Goal: Task Accomplishment & Management: Manage account settings

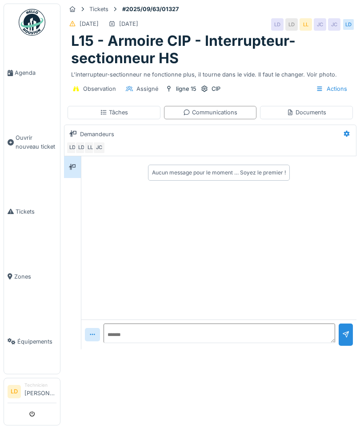
click at [320, 112] on div "Documents" at bounding box center [307, 112] width 40 height 8
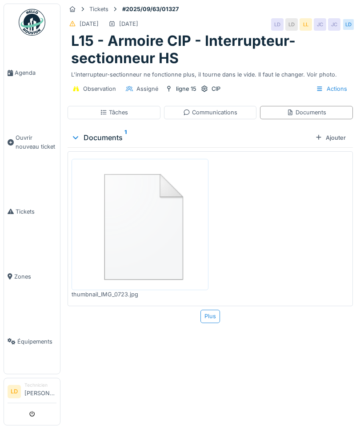
click at [225, 113] on div "Communications" at bounding box center [210, 112] width 54 height 8
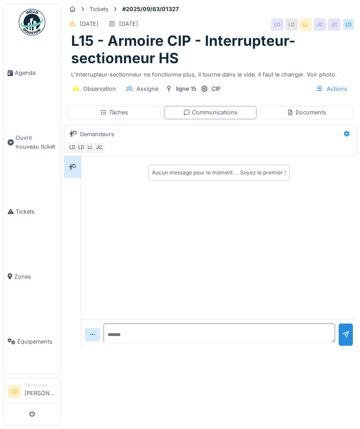
click at [320, 110] on div "Documents" at bounding box center [307, 112] width 40 height 8
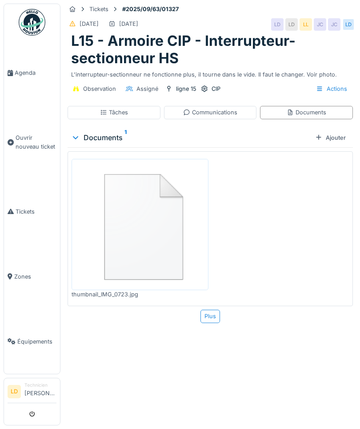
click at [156, 236] on img at bounding box center [140, 224] width 133 height 127
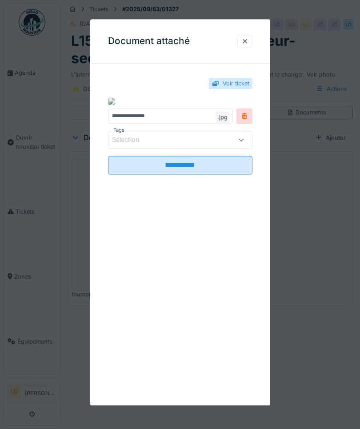
click at [115, 105] on img at bounding box center [111, 100] width 7 height 7
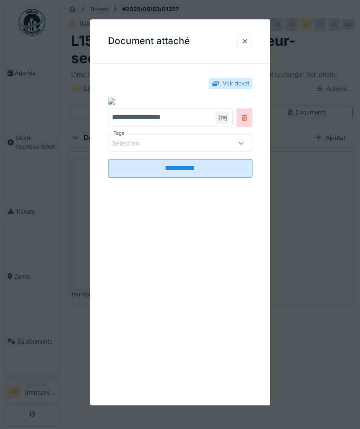
click at [194, 127] on input "**********" at bounding box center [170, 118] width 125 height 19
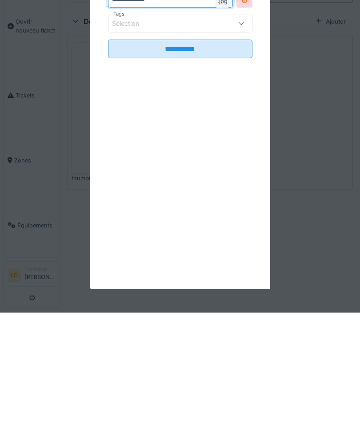
click at [222, 124] on div ".jpg" at bounding box center [223, 118] width 14 height 12
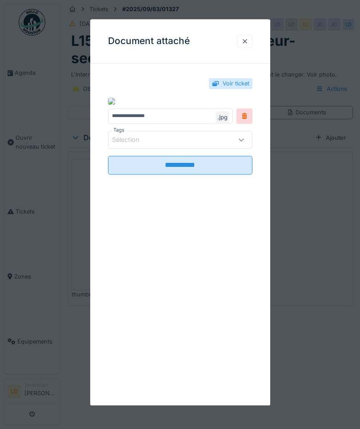
click at [115, 105] on img at bounding box center [111, 100] width 7 height 7
click at [214, 174] on input "**********" at bounding box center [180, 165] width 145 height 19
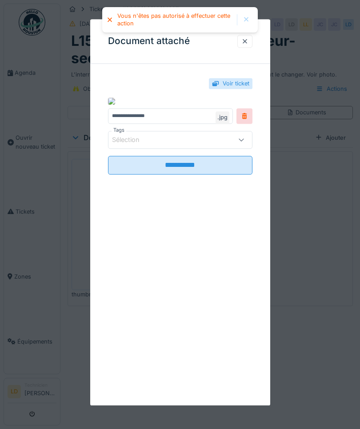
click at [94, 178] on div "**********" at bounding box center [180, 135] width 180 height 129
click at [231, 81] on div "Voir ticket" at bounding box center [236, 83] width 27 height 8
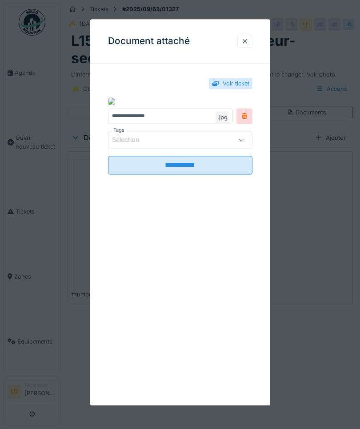
click at [226, 83] on div "Voir ticket" at bounding box center [236, 83] width 27 height 8
click at [241, 81] on div "Voir ticket" at bounding box center [236, 83] width 27 height 8
click at [233, 85] on div "Voir ticket" at bounding box center [236, 83] width 27 height 8
click at [246, 42] on div at bounding box center [245, 41] width 7 height 8
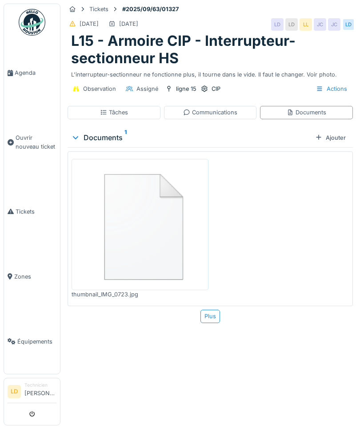
click at [304, 107] on div "Documents" at bounding box center [306, 112] width 93 height 13
click at [124, 254] on img at bounding box center [140, 224] width 133 height 127
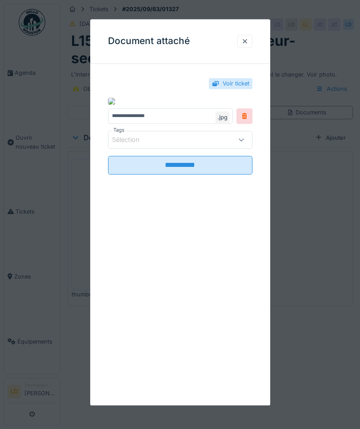
click at [248, 45] on div at bounding box center [245, 41] width 7 height 8
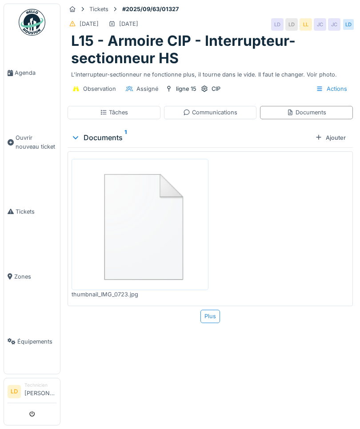
click at [185, 116] on div "Communications" at bounding box center [210, 112] width 93 height 13
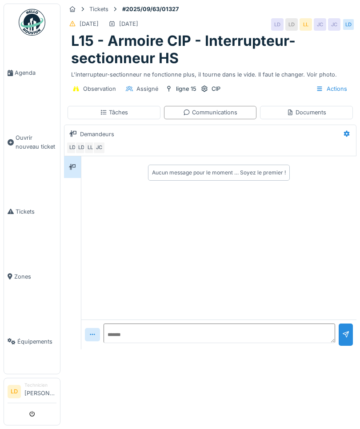
click at [89, 116] on div "Tâches" at bounding box center [114, 112] width 93 height 13
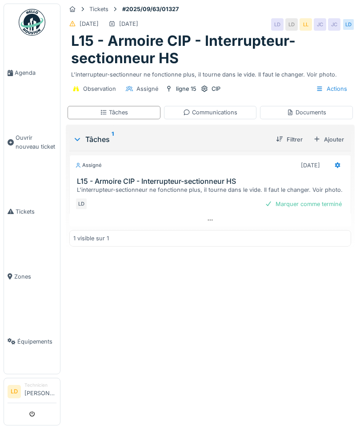
click at [323, 113] on div "Documents" at bounding box center [307, 112] width 40 height 8
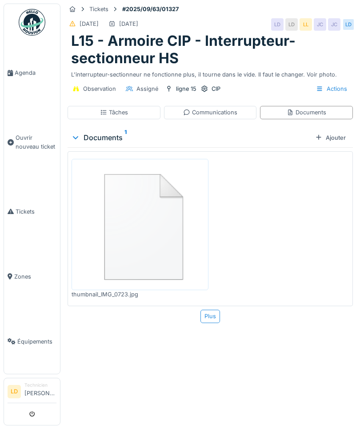
click at [114, 206] on img at bounding box center [140, 224] width 133 height 127
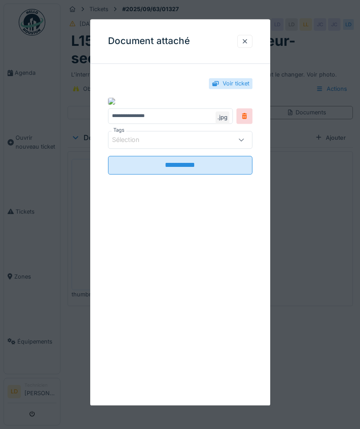
click at [115, 105] on img at bounding box center [111, 100] width 7 height 7
